Goal: Transaction & Acquisition: Purchase product/service

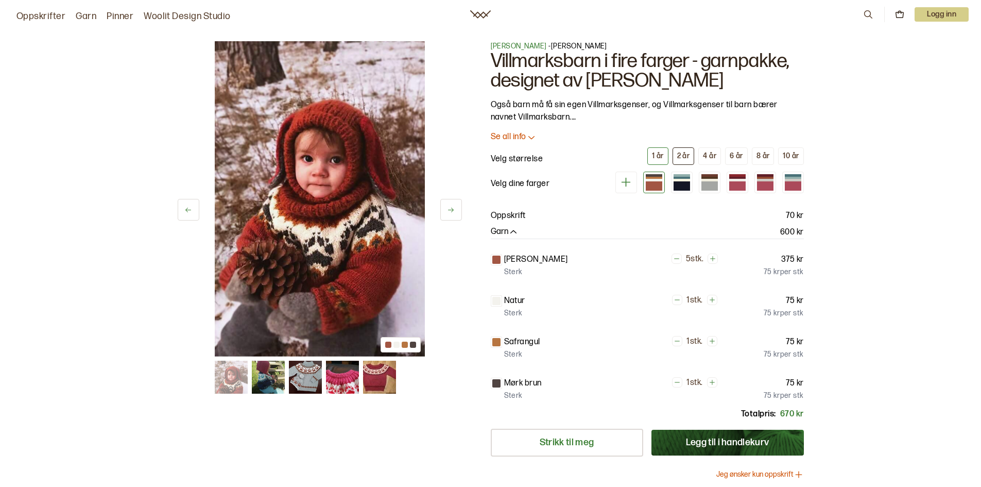
click at [678, 156] on div "2 år" at bounding box center [683, 155] width 13 height 9
click at [678, 184] on div at bounding box center [682, 185] width 16 height 9
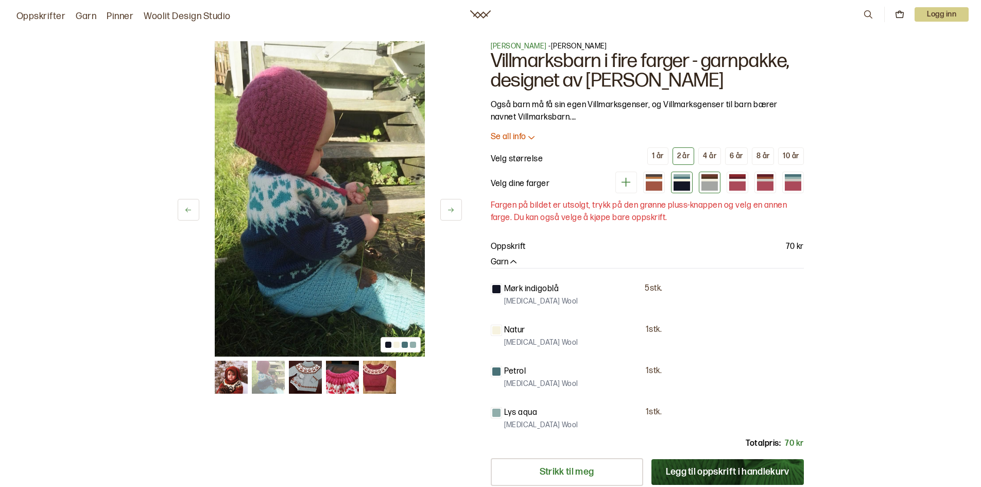
click at [709, 182] on div at bounding box center [709, 185] width 16 height 9
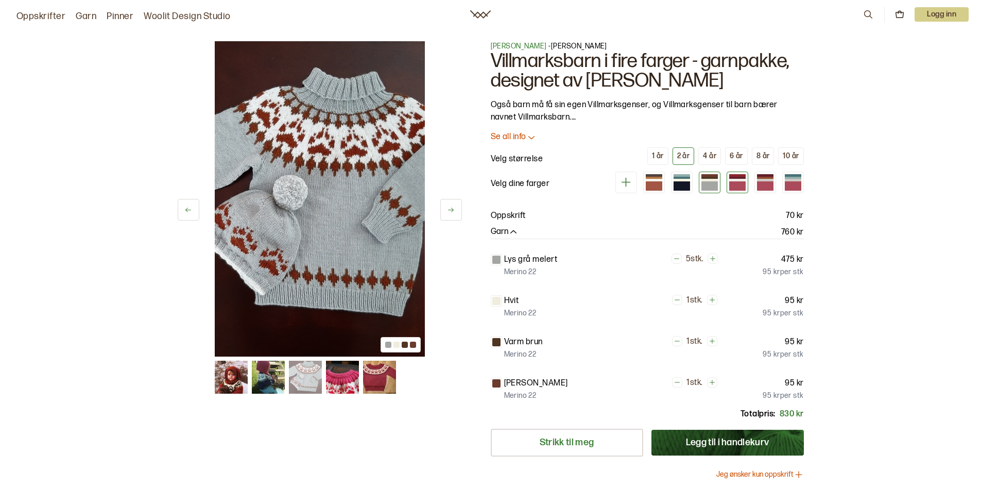
click at [742, 178] on div at bounding box center [737, 178] width 16 height 3
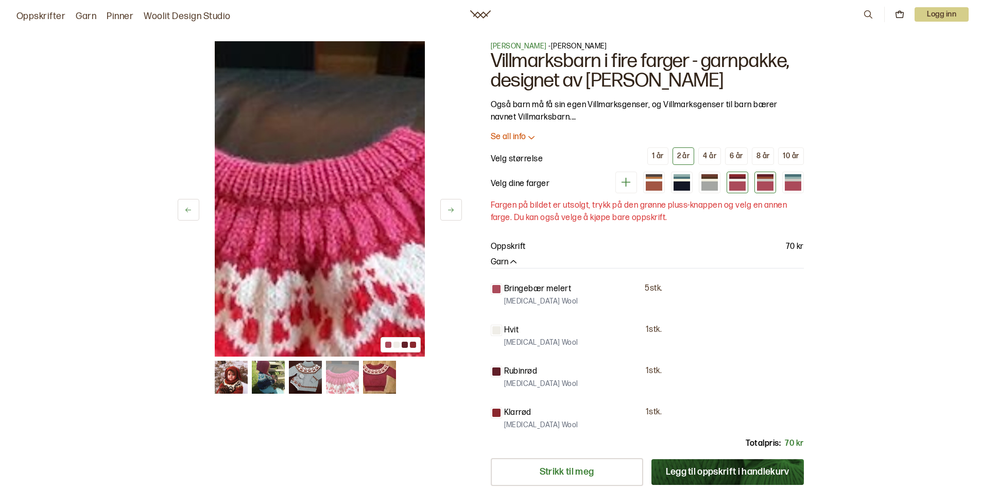
click at [757, 178] on div at bounding box center [765, 178] width 16 height 3
click at [765, 178] on div at bounding box center [765, 178] width 16 height 3
click at [792, 176] on div at bounding box center [793, 175] width 16 height 3
click at [652, 185] on div at bounding box center [654, 185] width 16 height 9
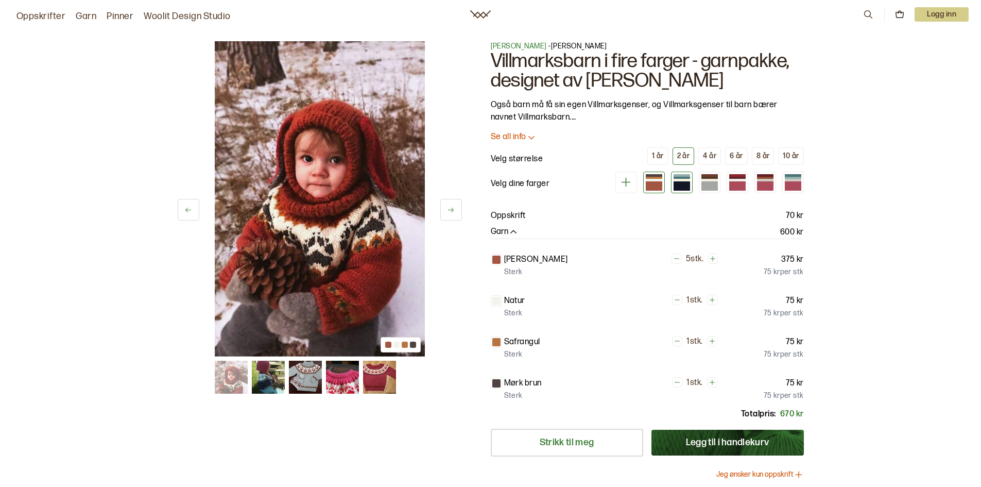
click at [678, 182] on div at bounding box center [682, 185] width 16 height 9
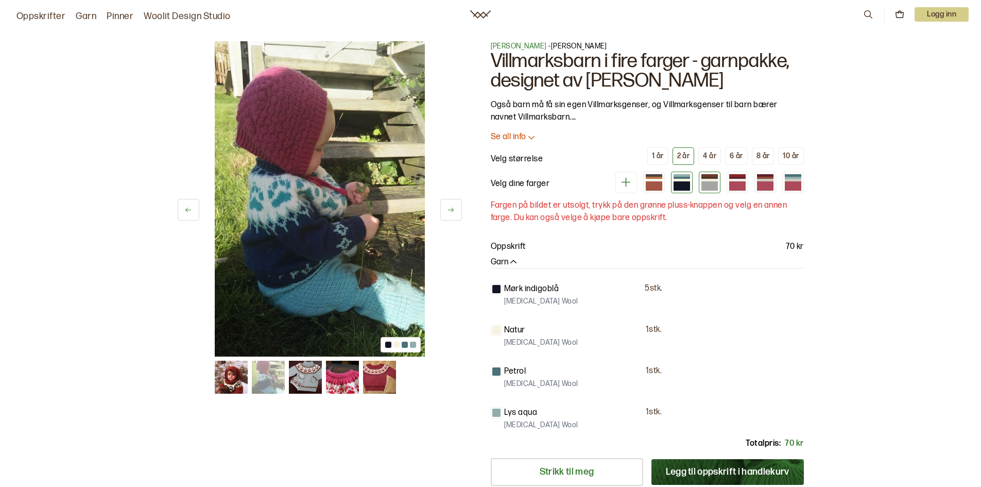
click at [707, 177] on div at bounding box center [709, 178] width 16 height 3
